Goal: Information Seeking & Learning: Learn about a topic

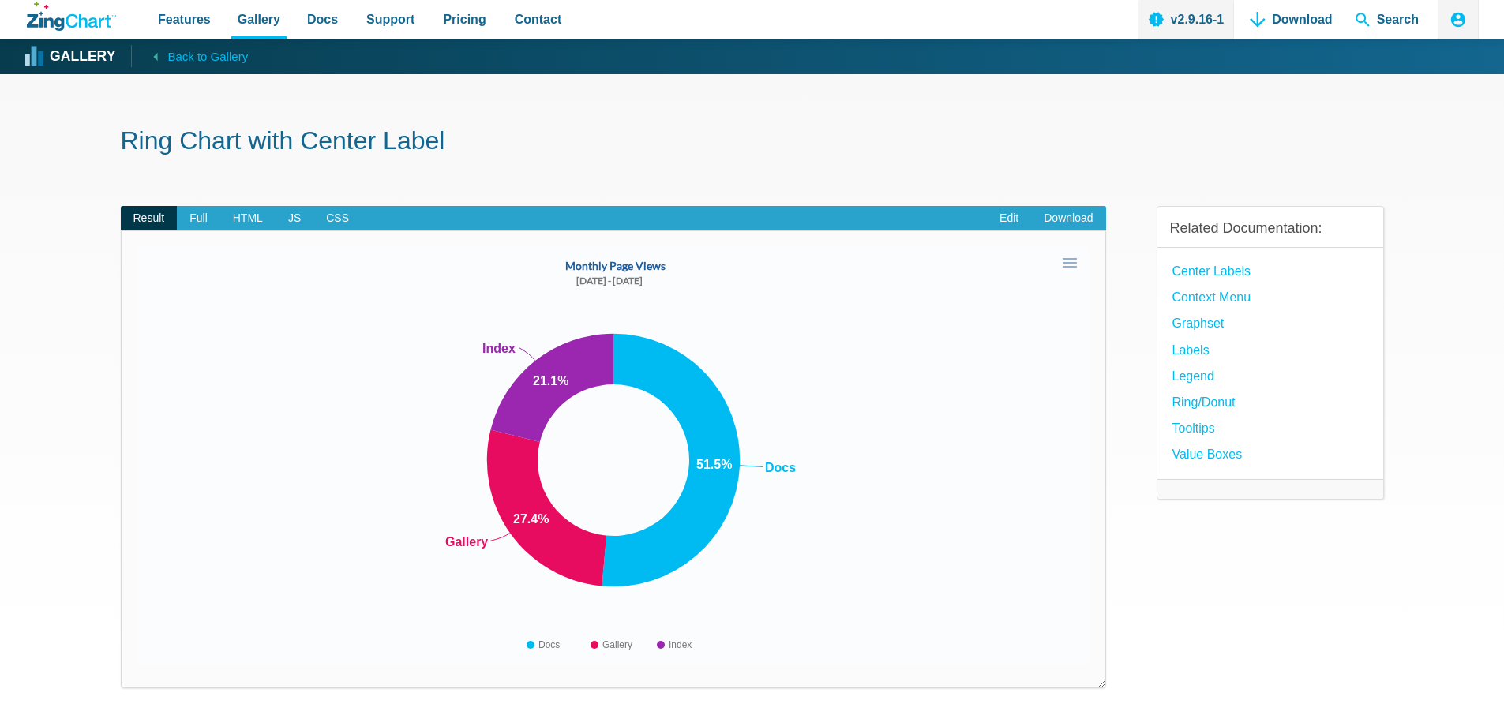
click at [56, 54] on strong "Gallery" at bounding box center [83, 57] width 66 height 14
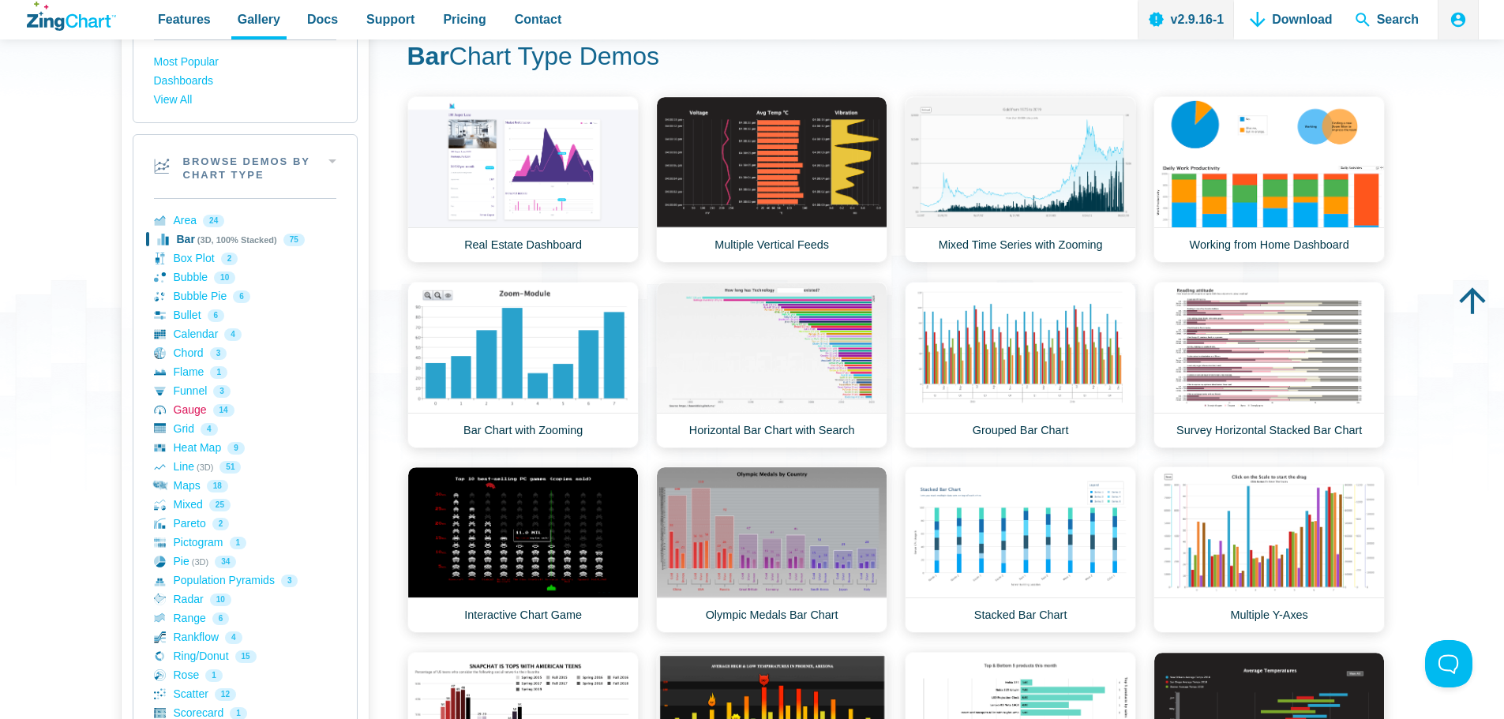
scroll to position [158, 0]
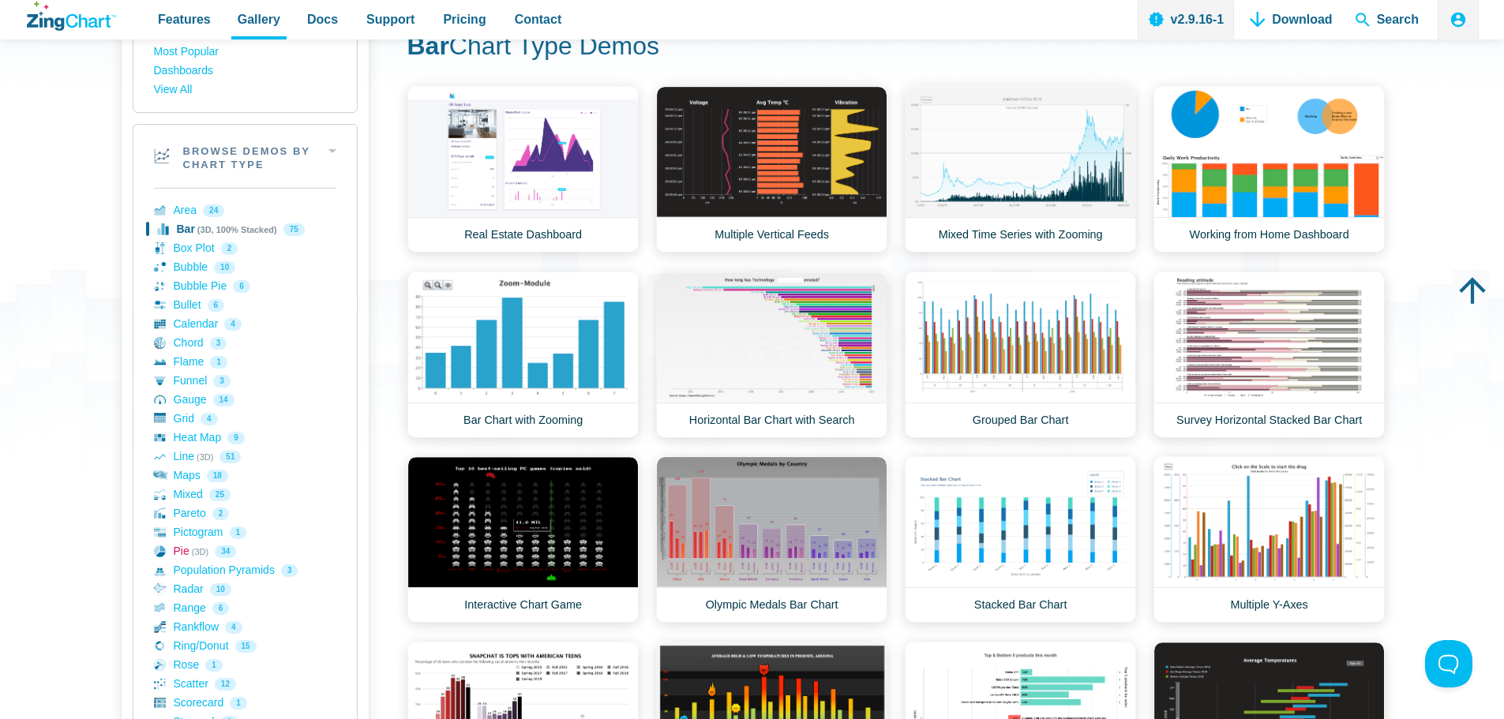
click at [173, 548] on link "Pie (3D) 34" at bounding box center [245, 551] width 182 height 19
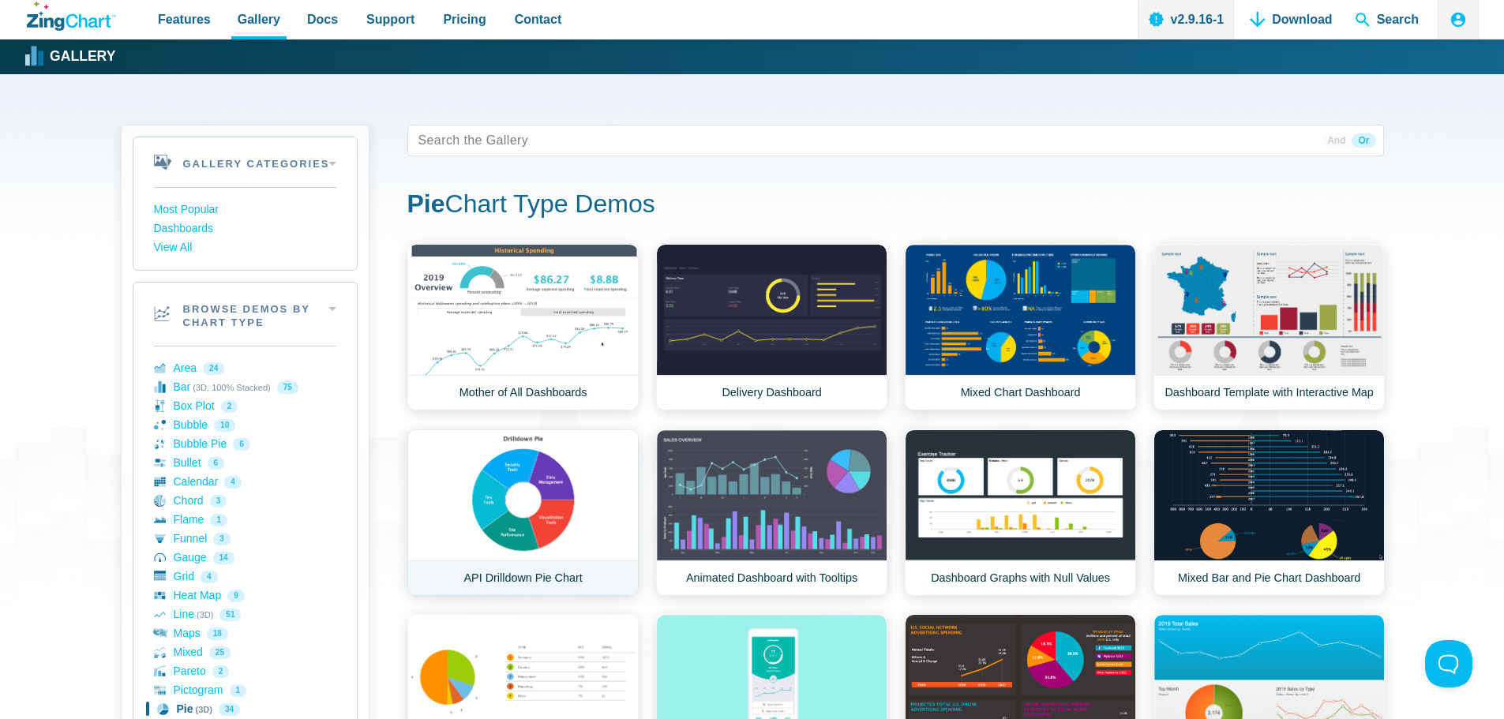
click at [537, 500] on link "API Drilldown Pie Chart" at bounding box center [522, 513] width 231 height 167
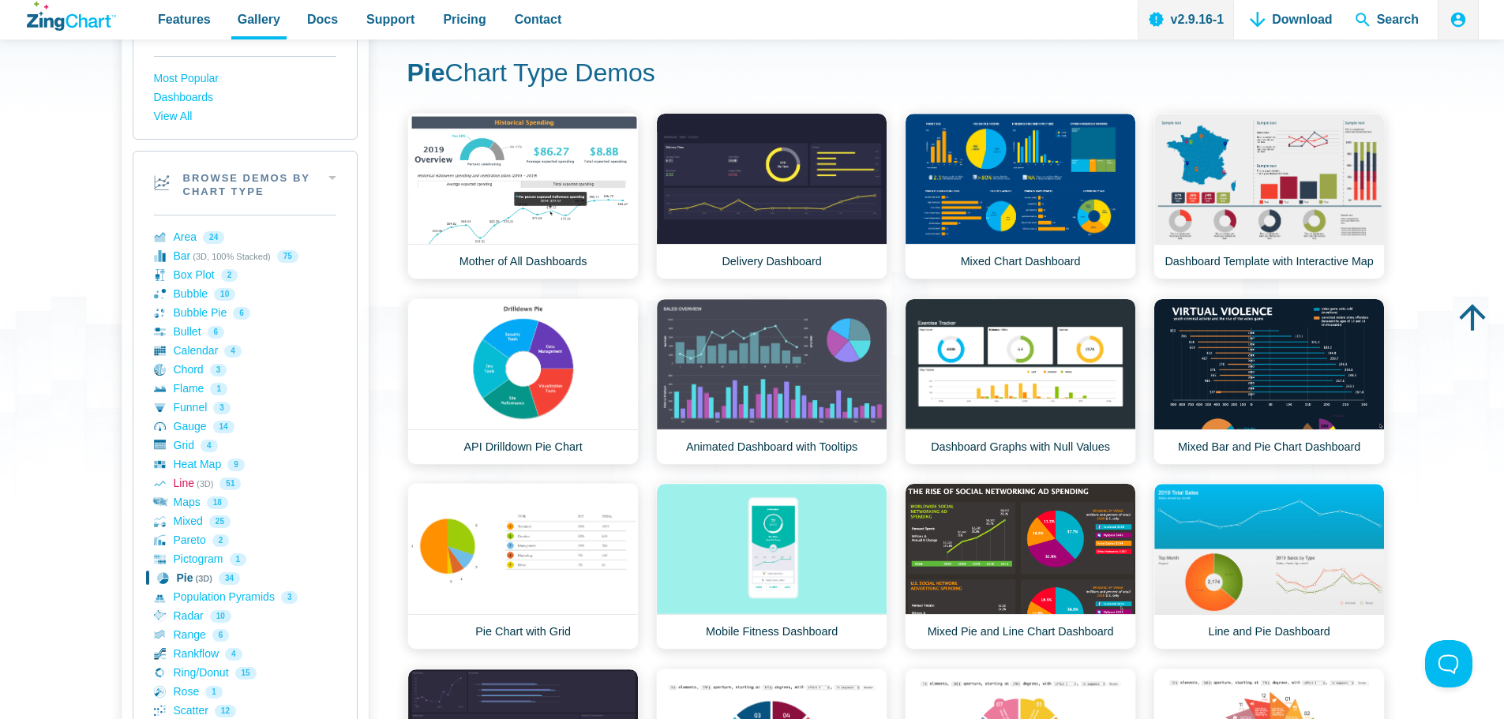
scroll to position [158, 0]
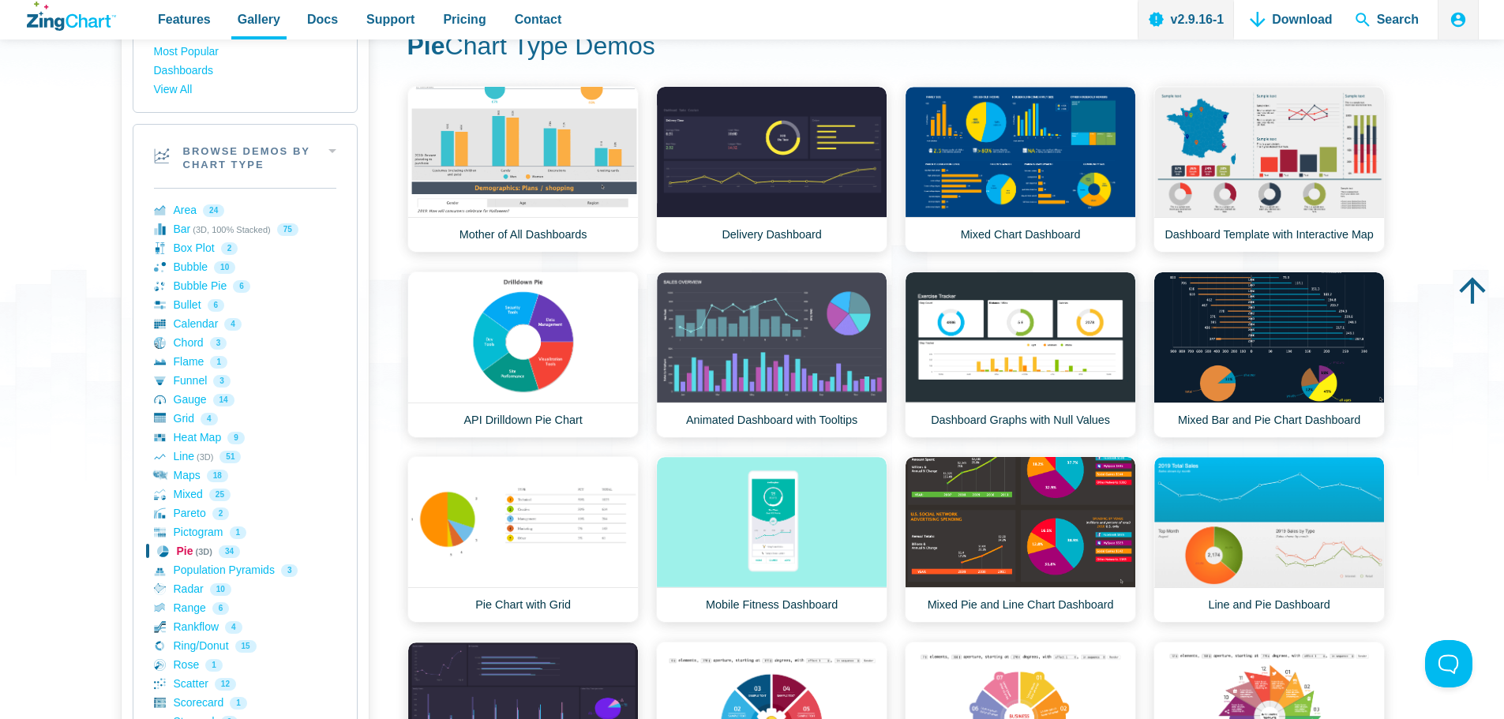
click at [184, 551] on link "Pie (3D) 34" at bounding box center [245, 551] width 182 height 19
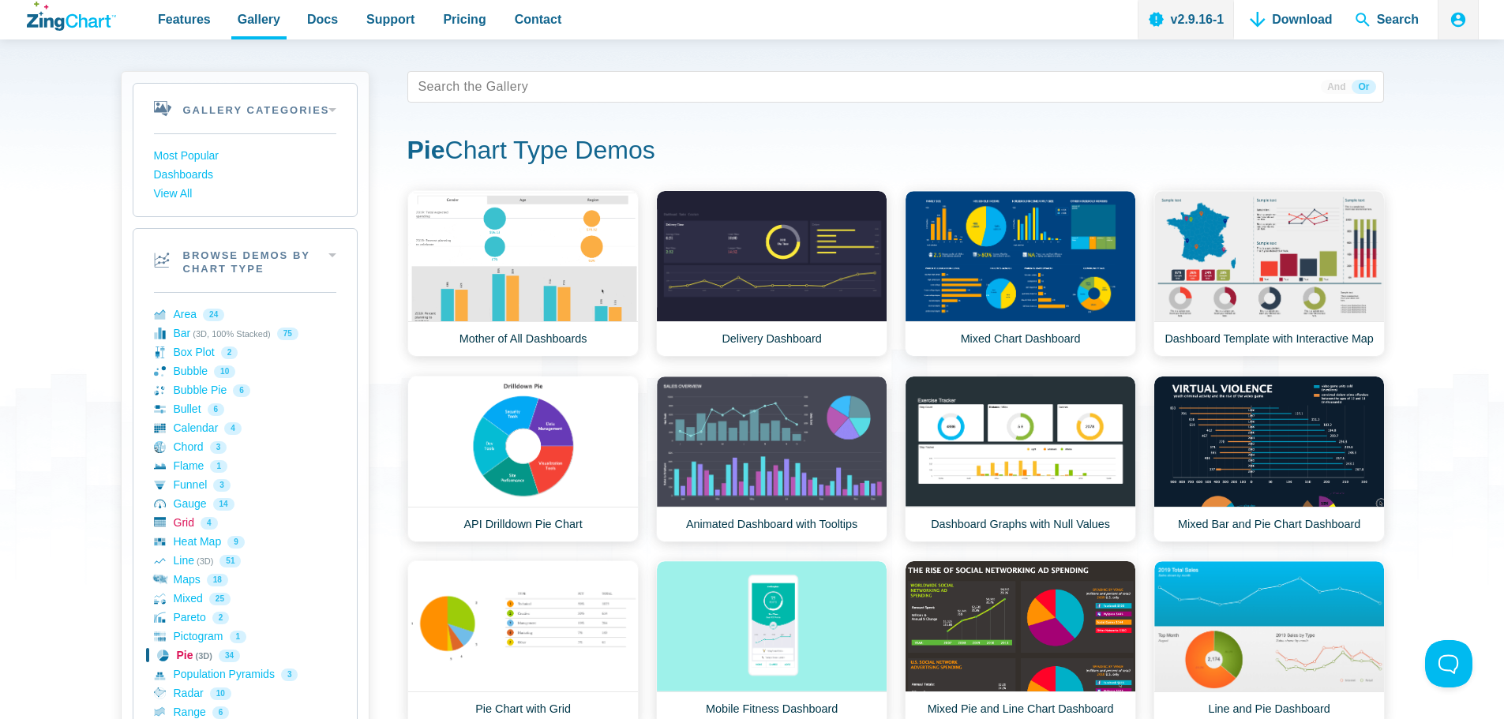
scroll to position [79, 0]
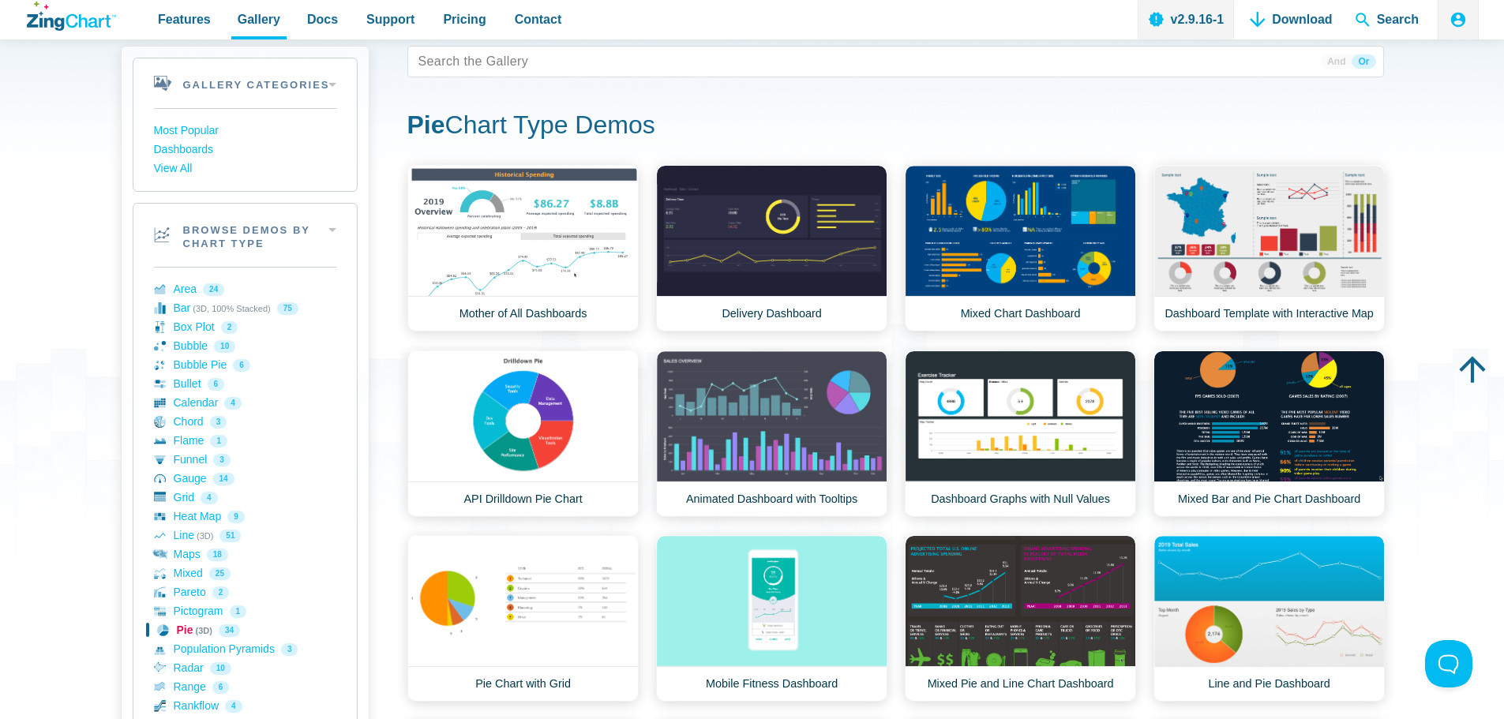
click at [176, 630] on link "Pie (3D) 34" at bounding box center [245, 630] width 182 height 19
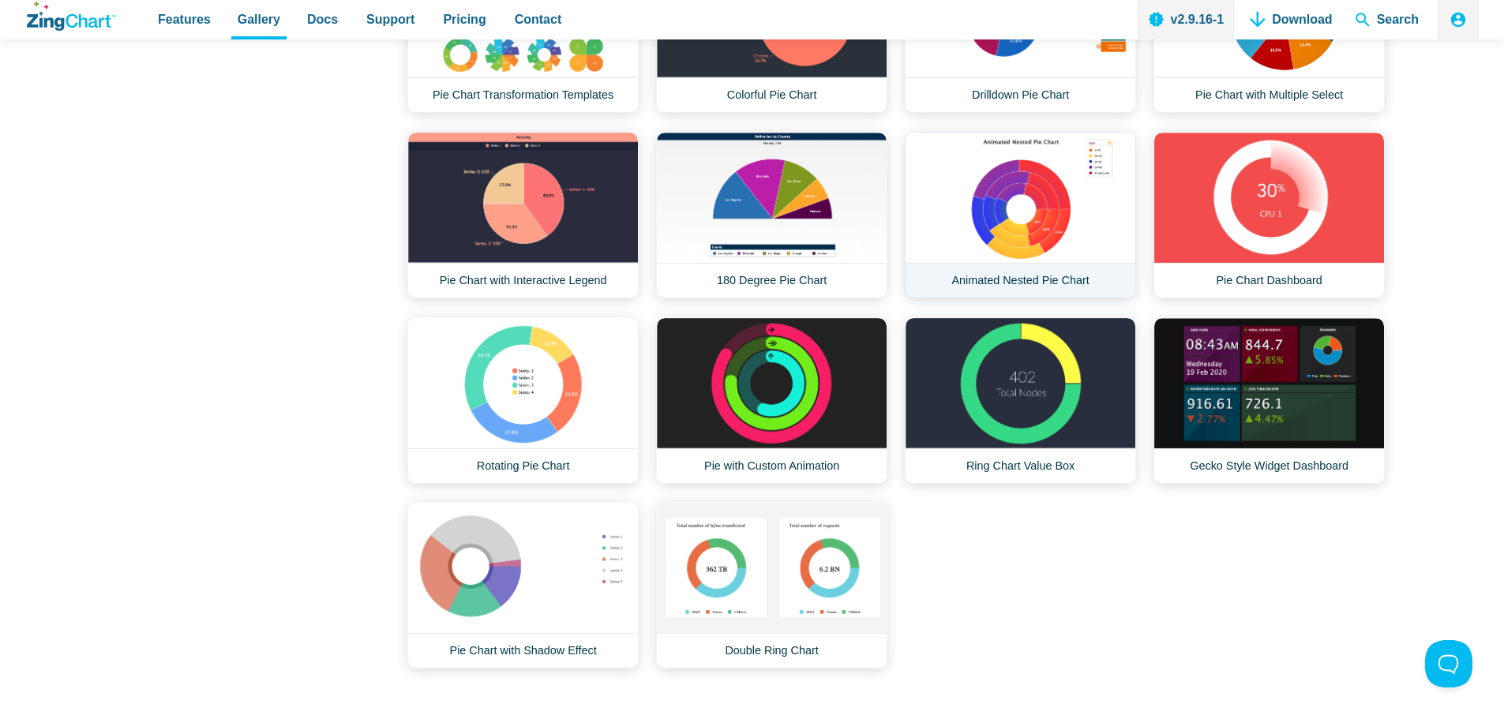
scroll to position [1263, 0]
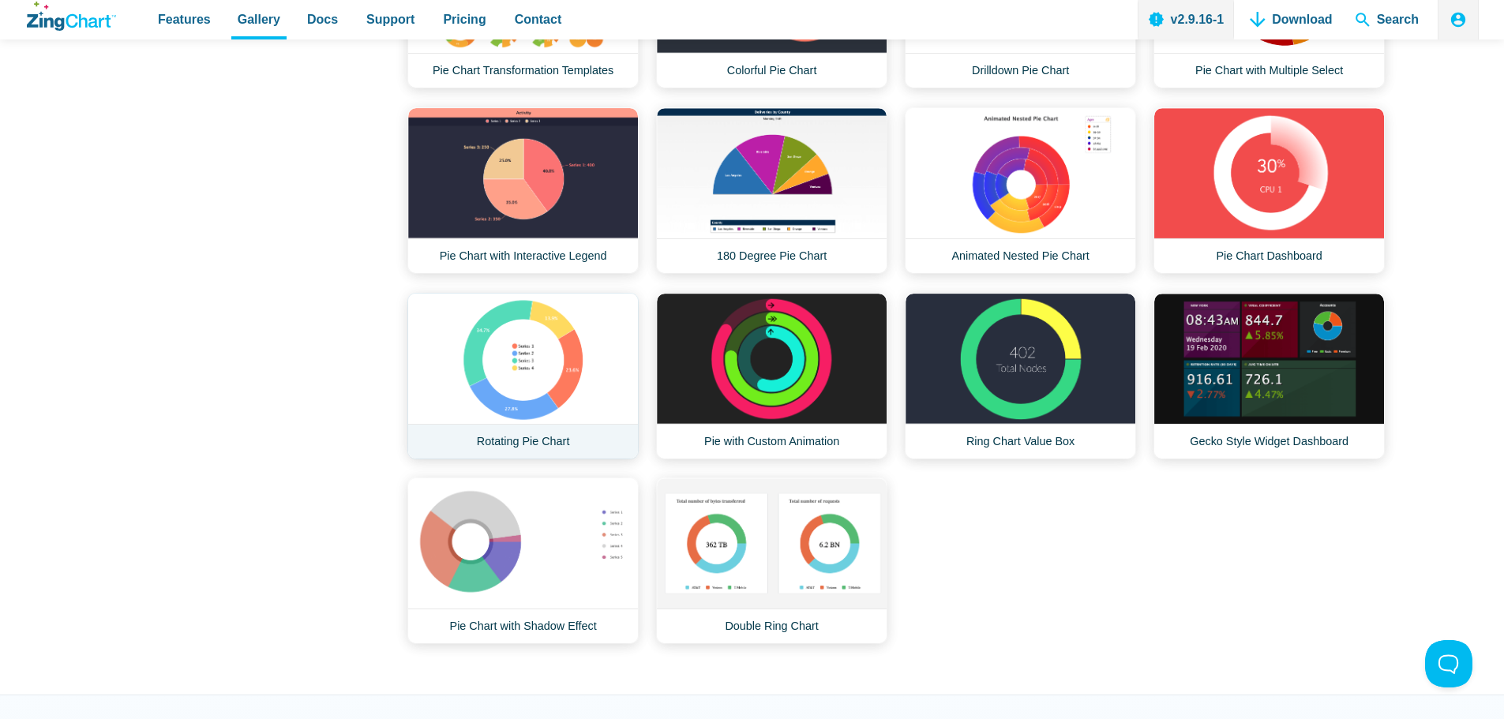
click at [554, 380] on link "Rotating Pie Chart" at bounding box center [522, 376] width 231 height 167
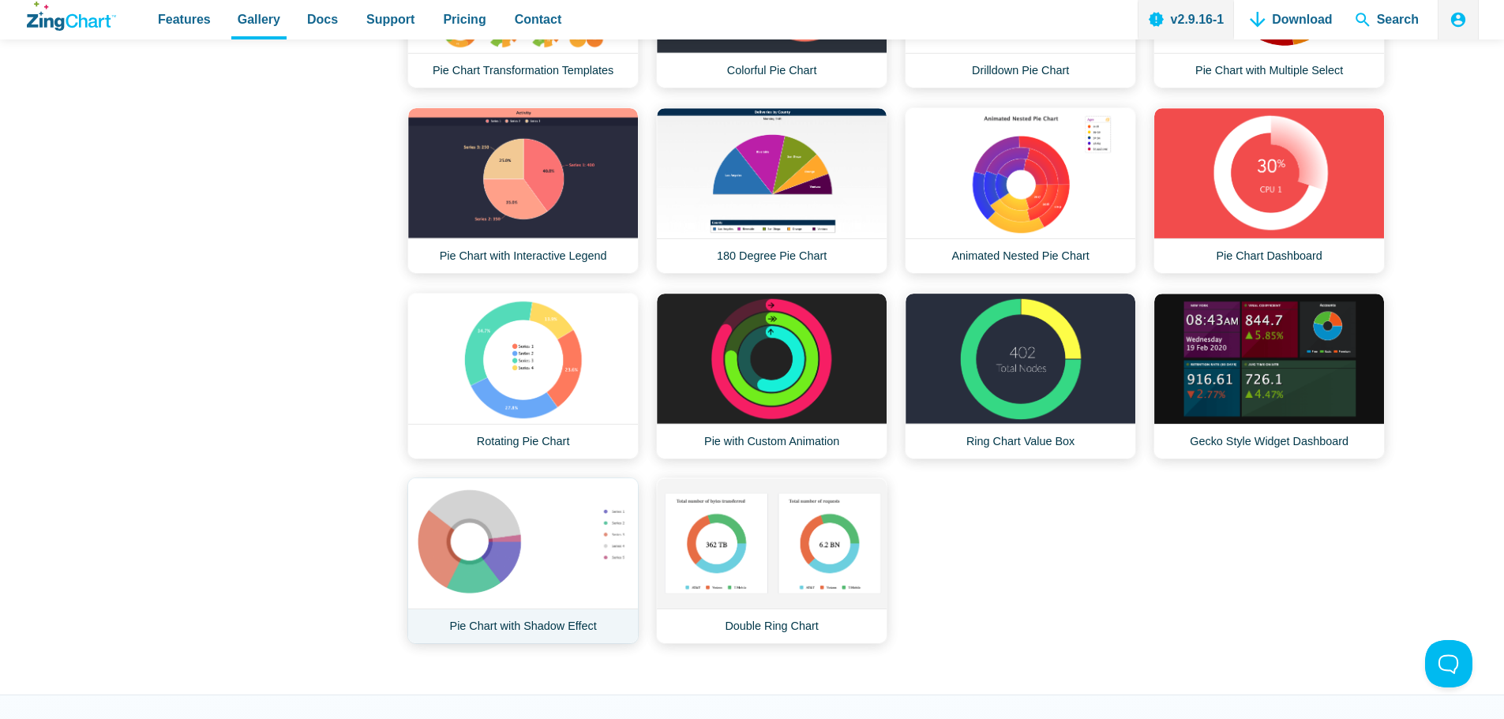
click at [468, 544] on link "Pie Chart with Shadow Effect" at bounding box center [522, 561] width 231 height 167
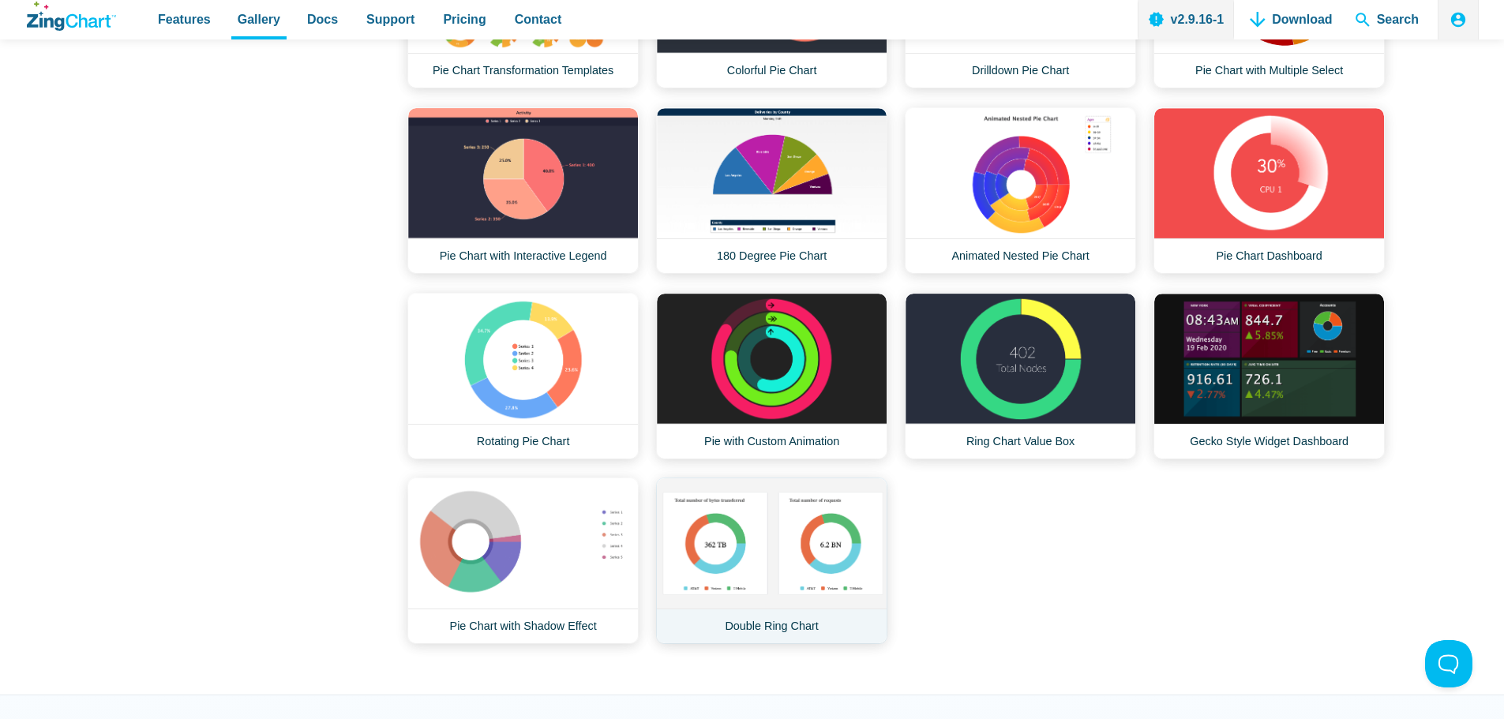
click at [759, 557] on link "Double Ring Chart" at bounding box center [771, 561] width 231 height 167
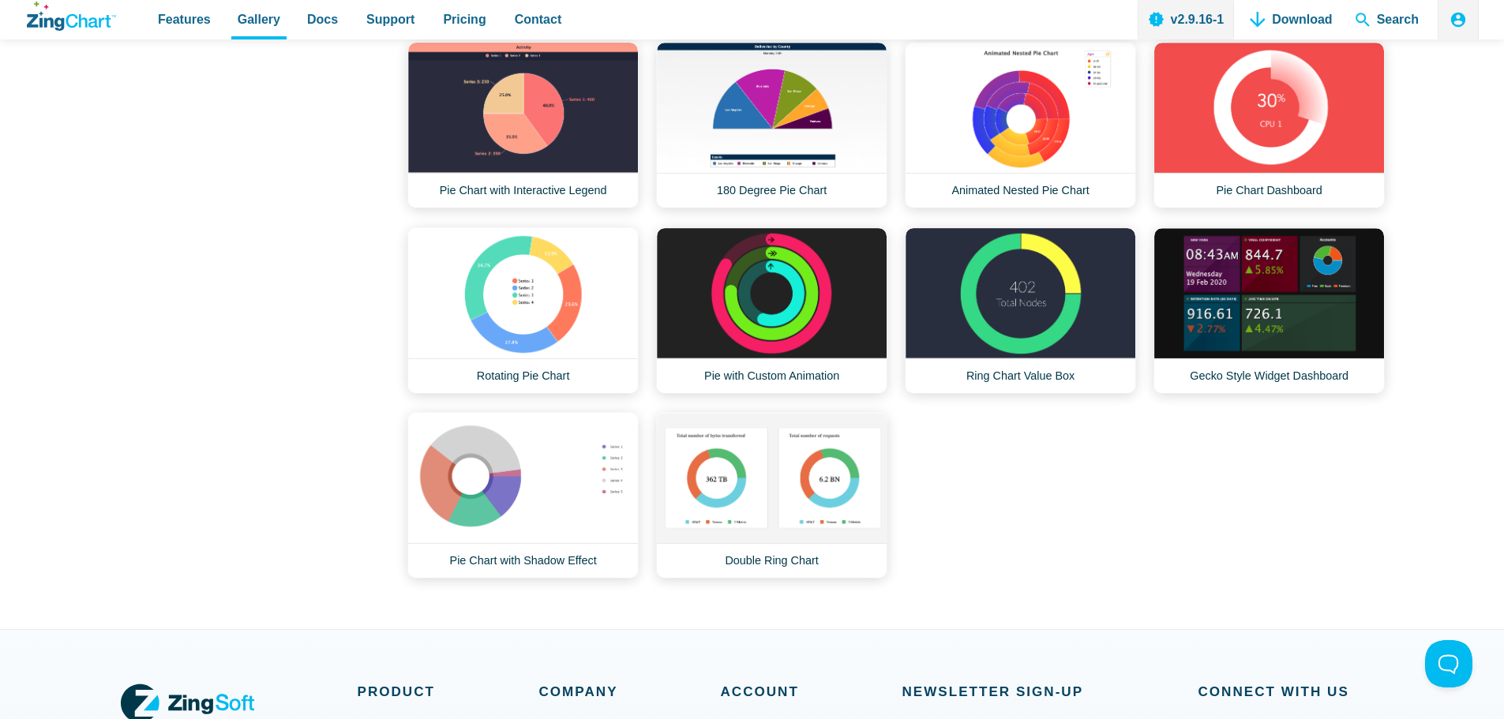
scroll to position [1342, 0]
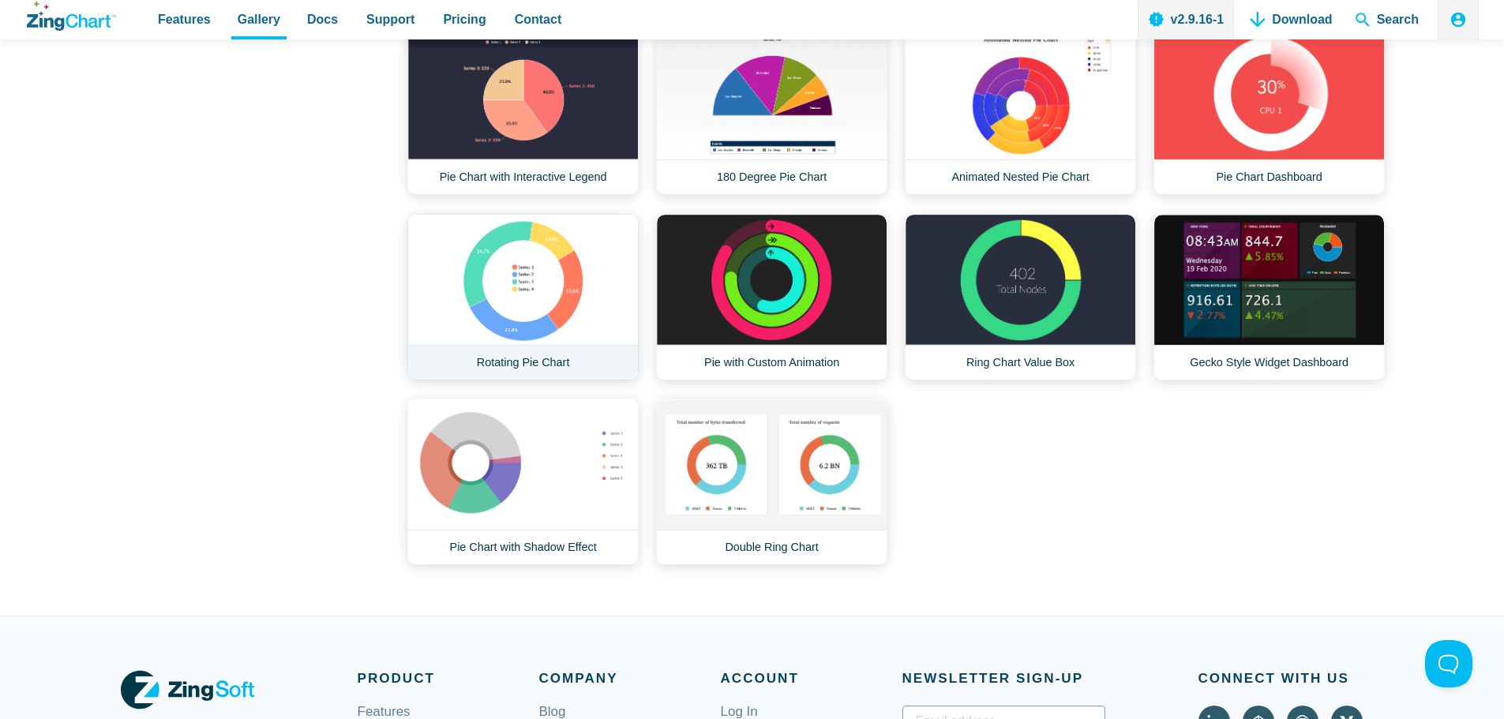
click at [580, 278] on link "Rotating Pie Chart" at bounding box center [522, 297] width 231 height 167
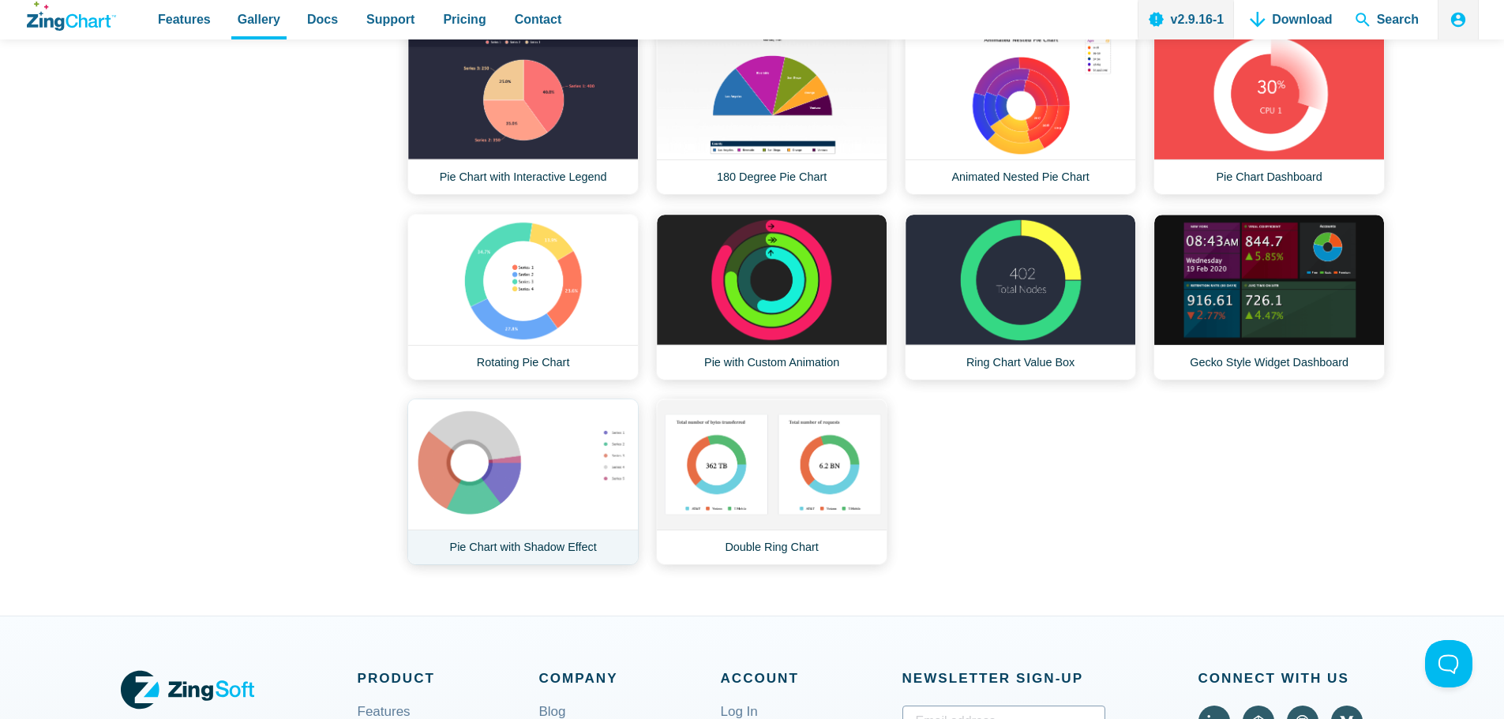
click at [523, 460] on link "Pie Chart with Shadow Effect" at bounding box center [522, 482] width 231 height 167
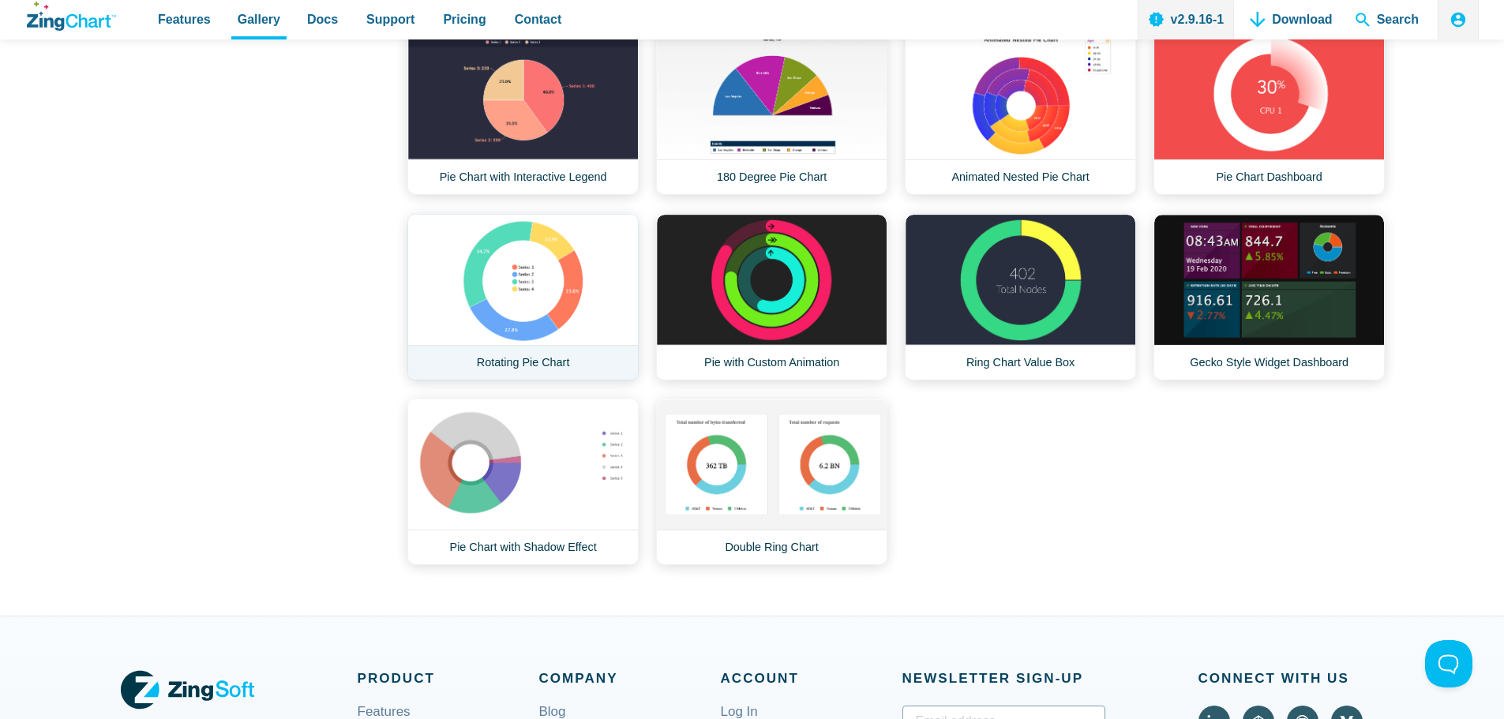
click at [569, 301] on link "Rotating Pie Chart" at bounding box center [522, 297] width 231 height 167
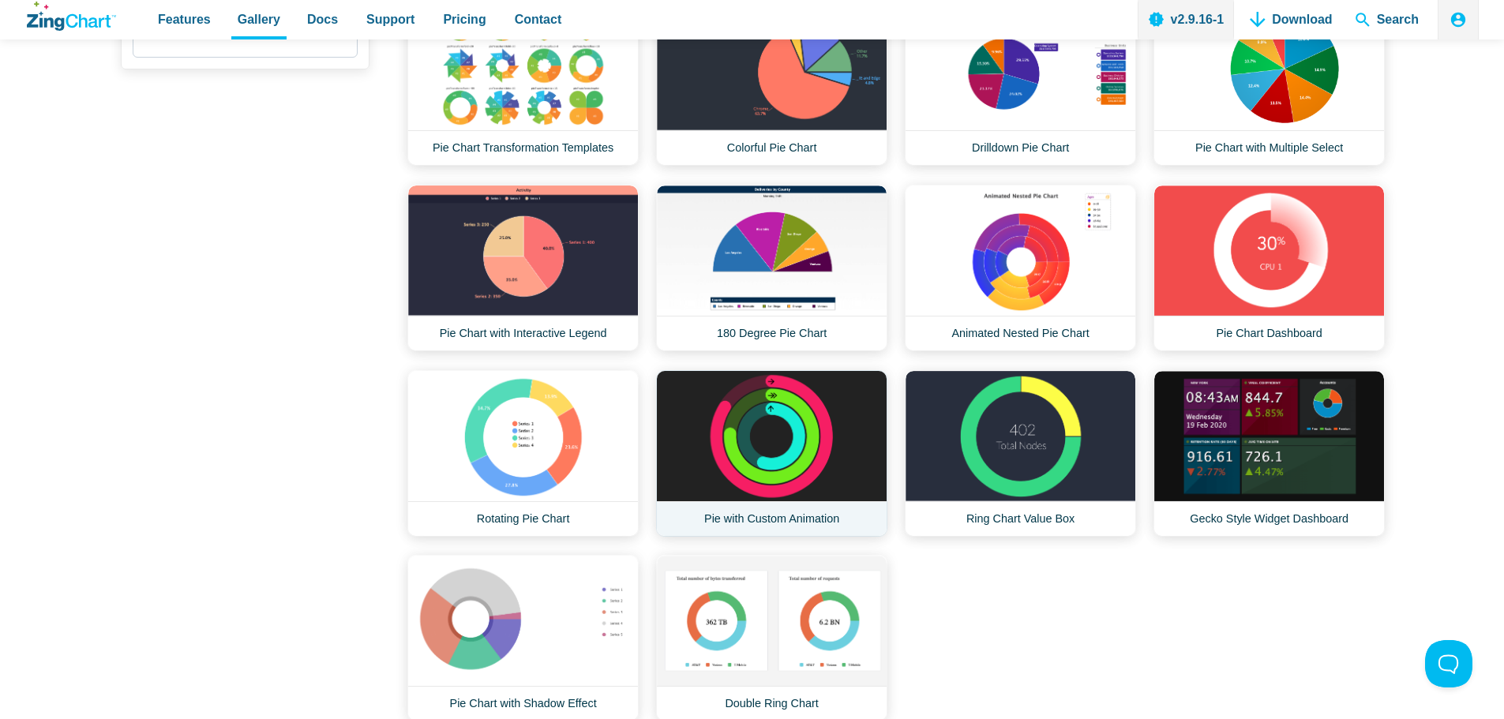
scroll to position [1184, 0]
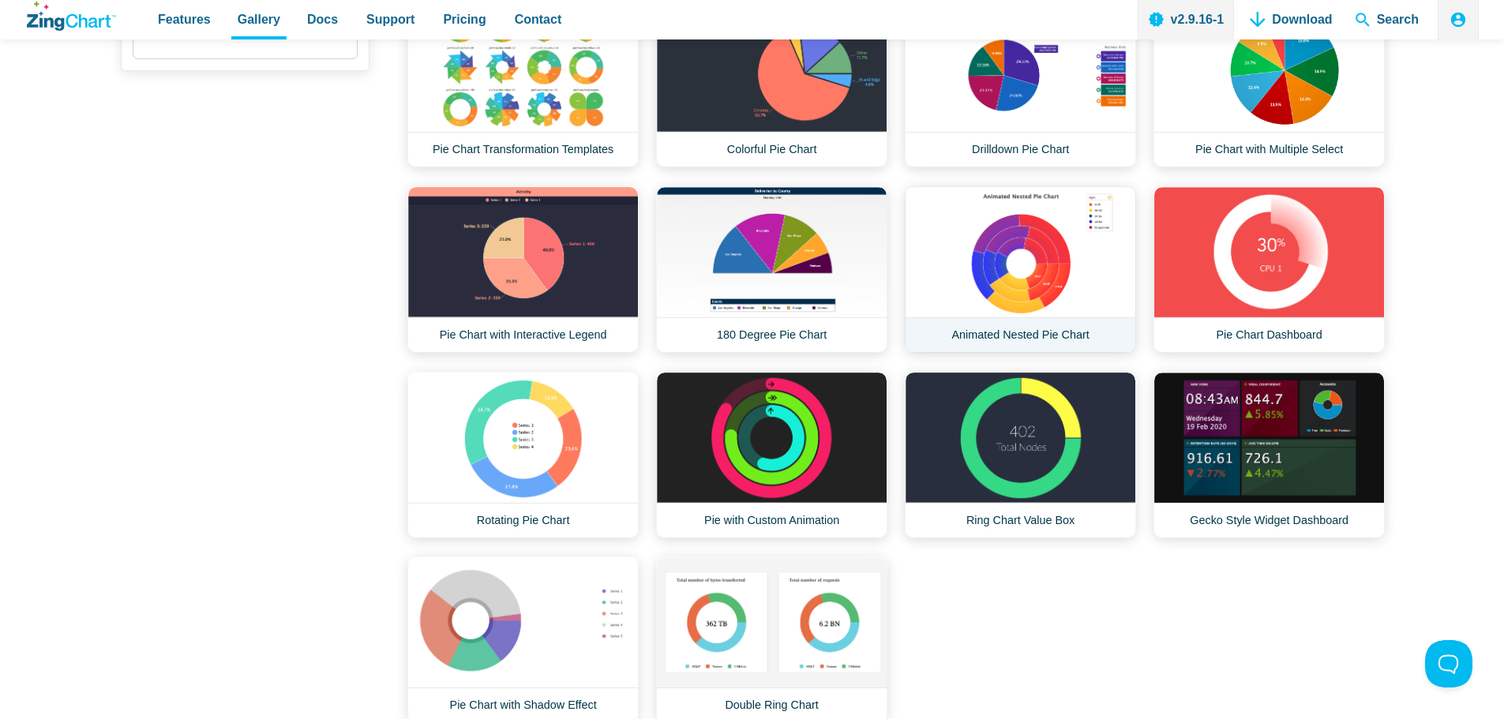
click at [994, 296] on link "Animated Nested Pie Chart" at bounding box center [1020, 269] width 231 height 167
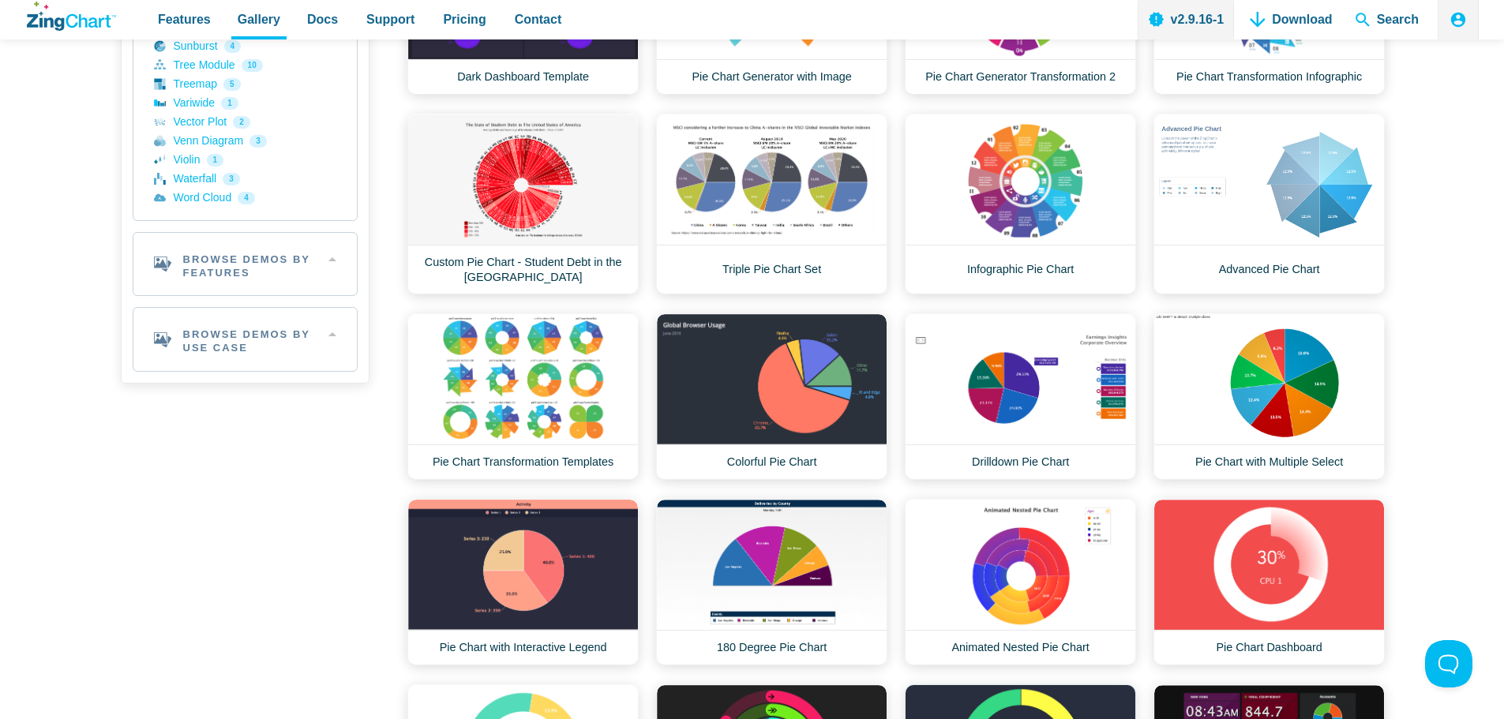
scroll to position [869, 0]
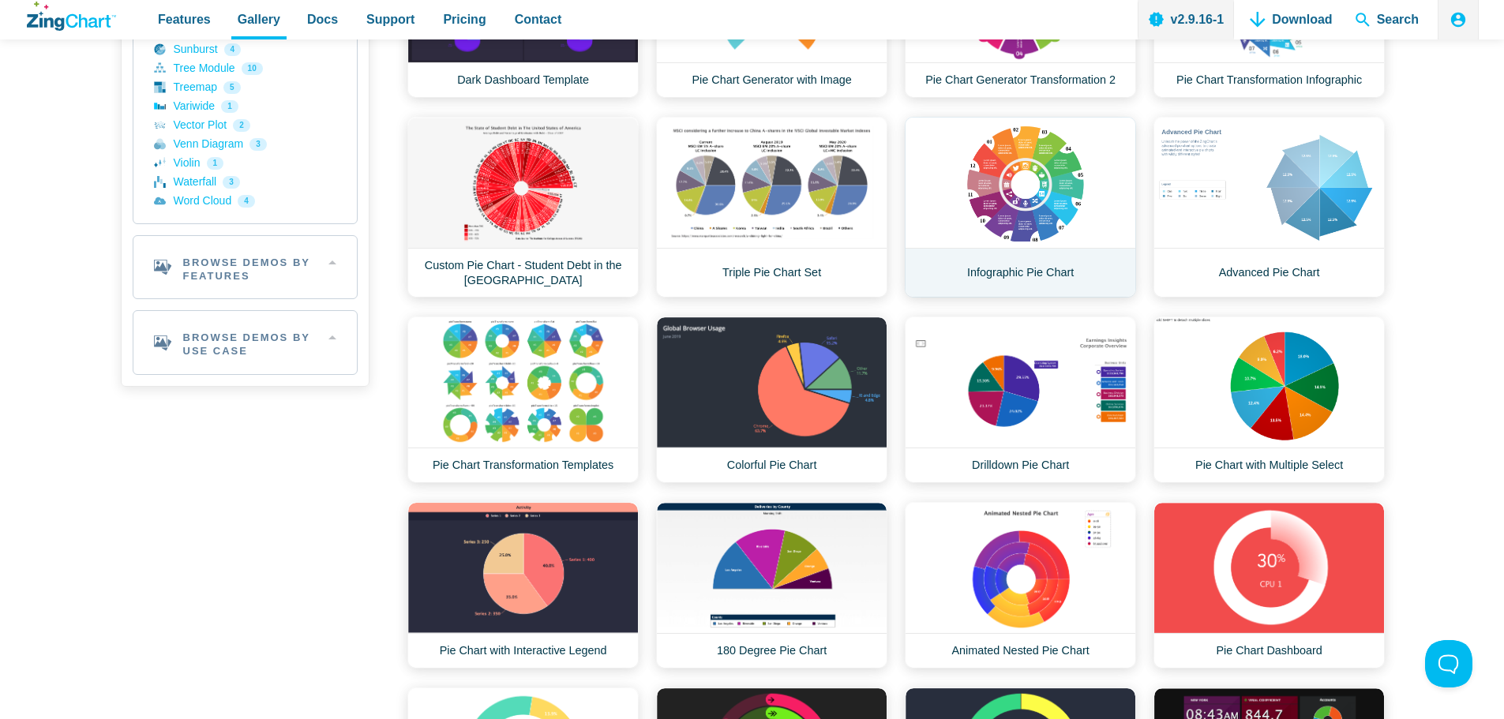
click at [1019, 234] on link "Infographic Pie Chart" at bounding box center [1020, 207] width 231 height 181
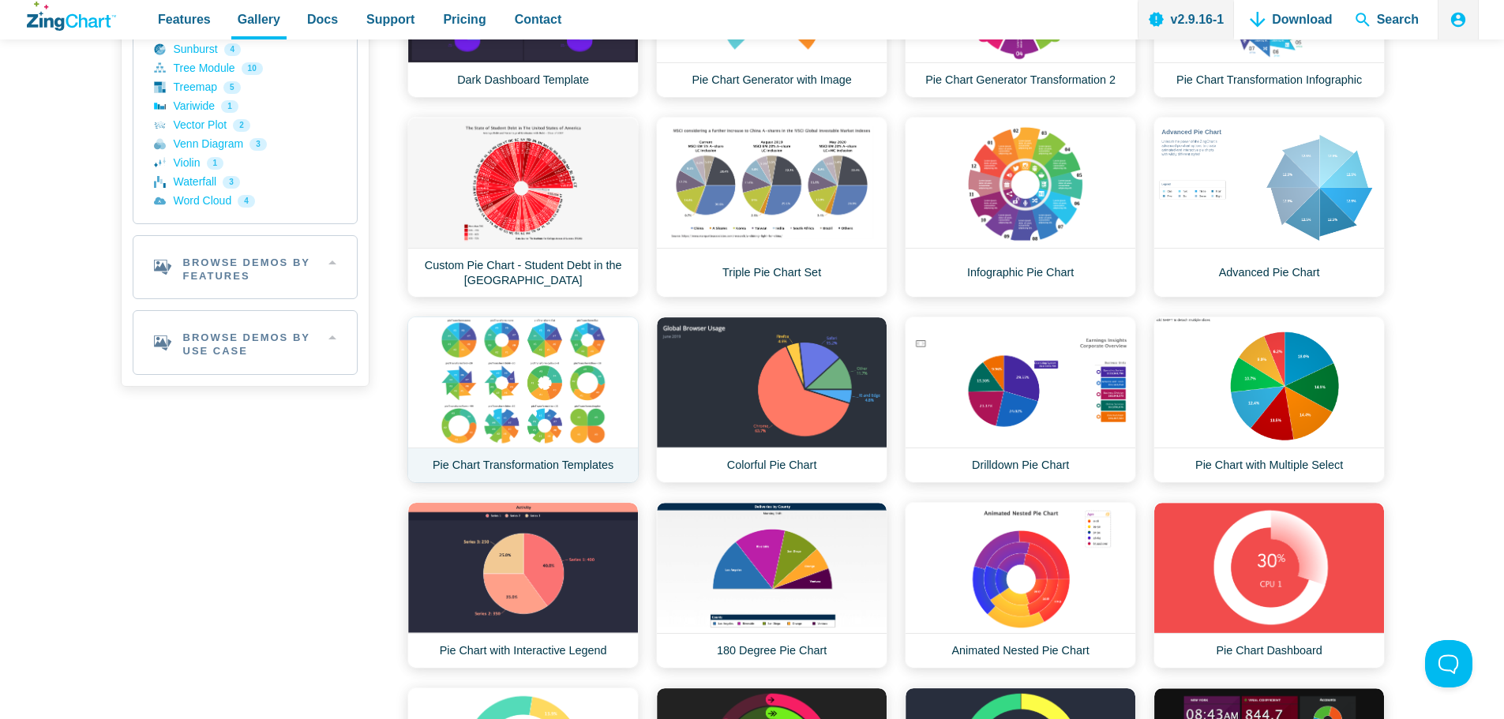
click at [525, 400] on link "Pie Chart Transformation Templates" at bounding box center [522, 400] width 231 height 167
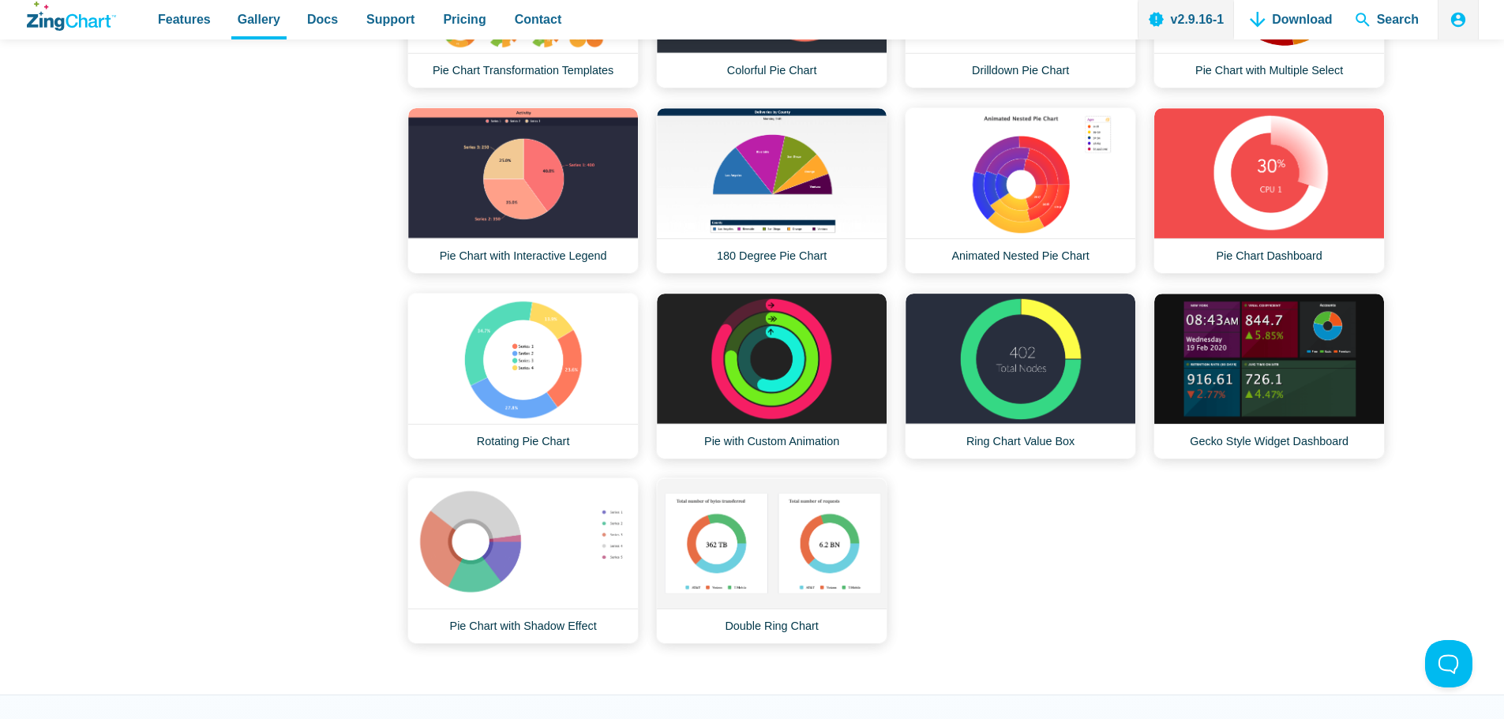
scroll to position [711, 0]
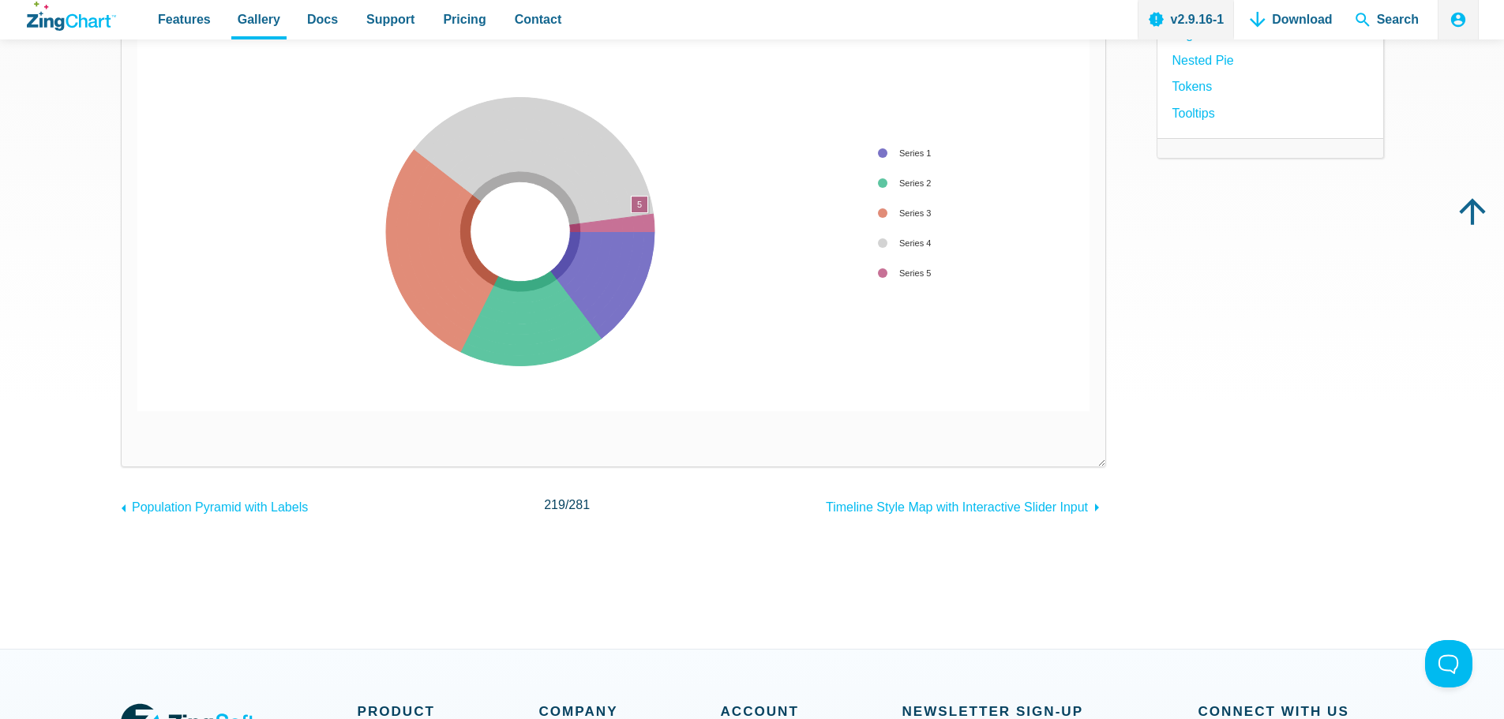
click at [137, 411] on area "App Content" at bounding box center [137, 411] width 0 height 0
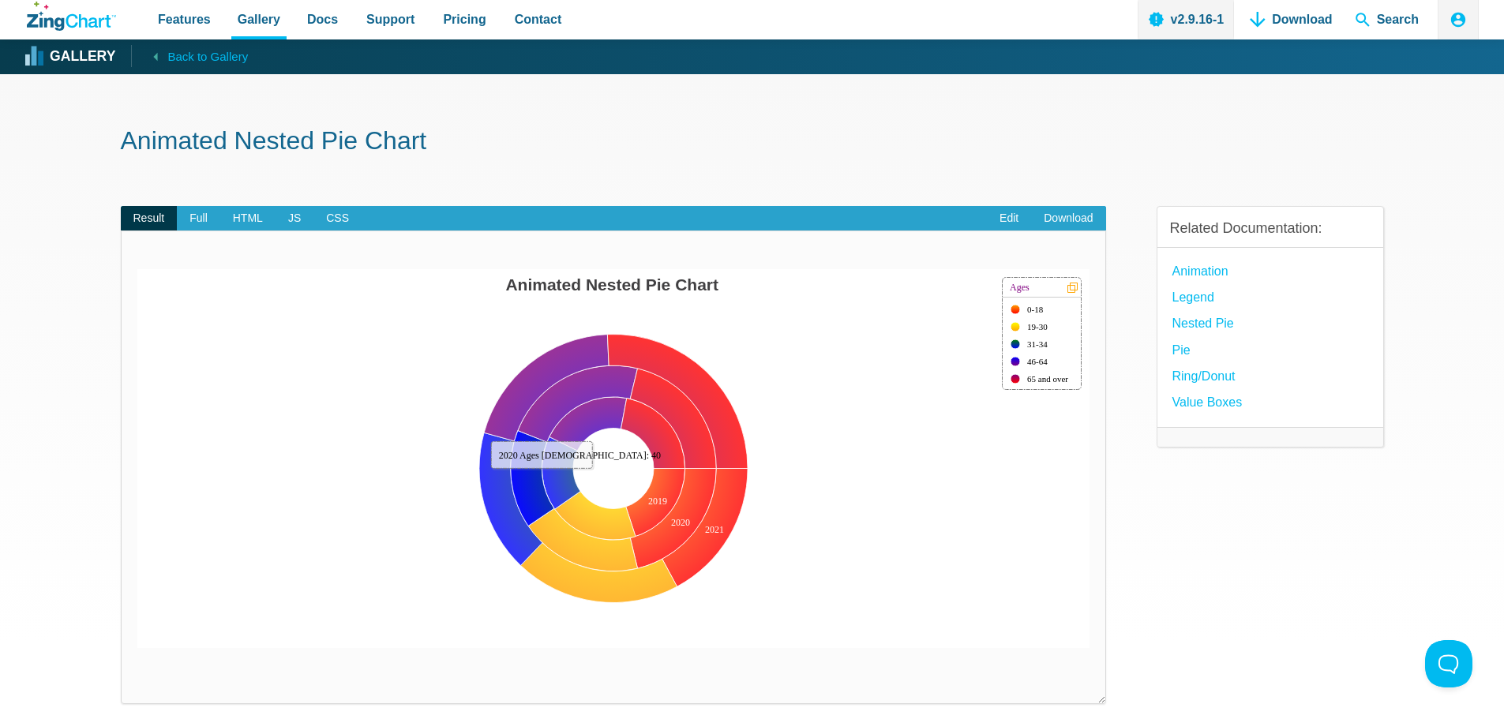
click at [137, 648] on area "App Content" at bounding box center [137, 648] width 0 height 0
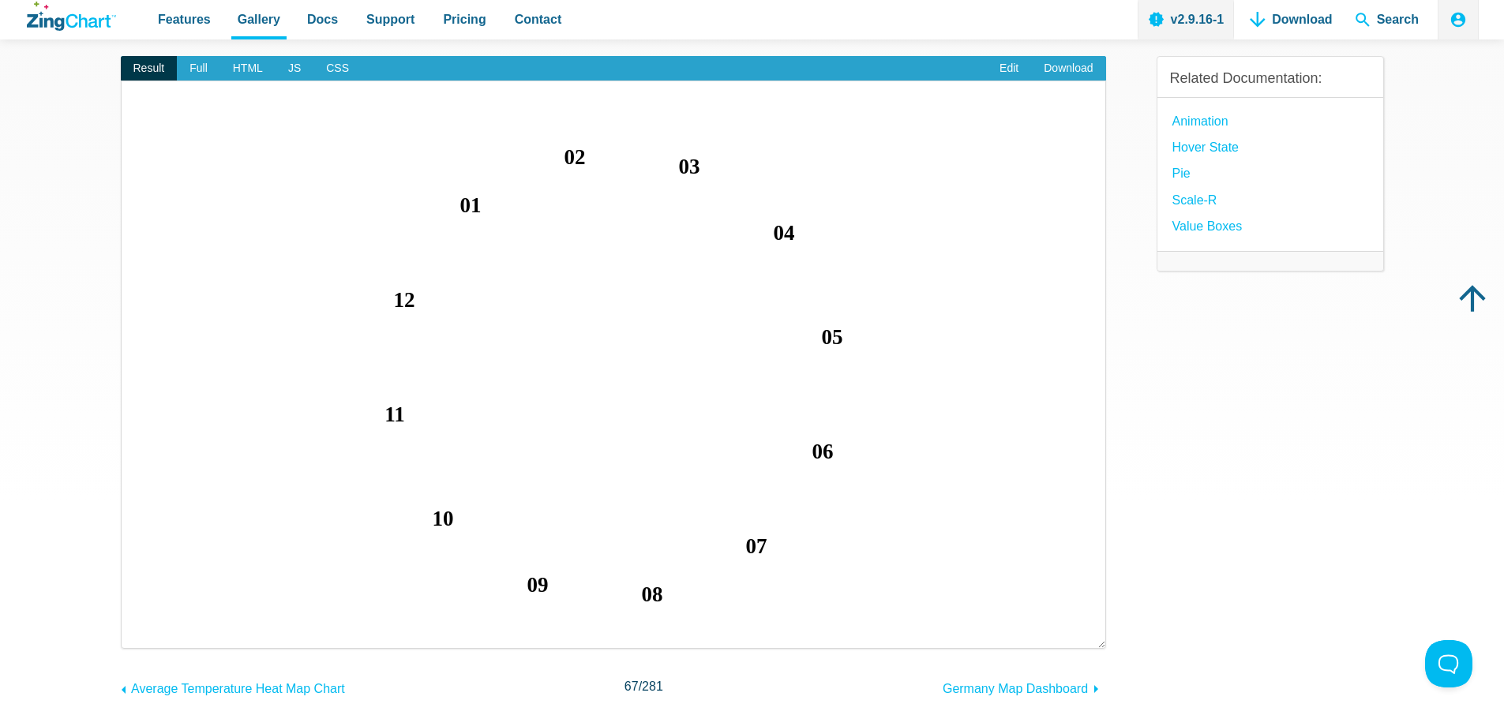
scroll to position [158, 0]
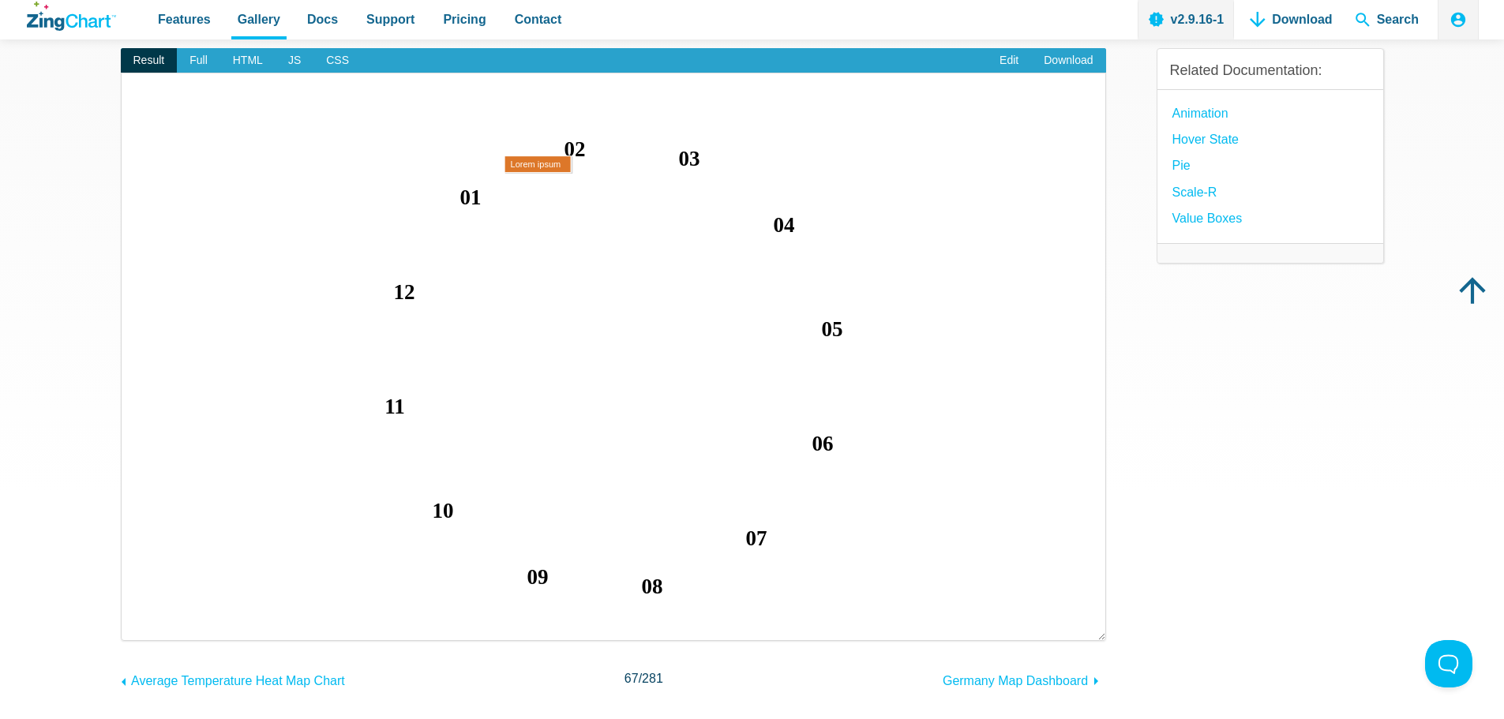
click at [137, 625] on area "App Content" at bounding box center [137, 625] width 0 height 0
